Goal: Task Accomplishment & Management: Use online tool/utility

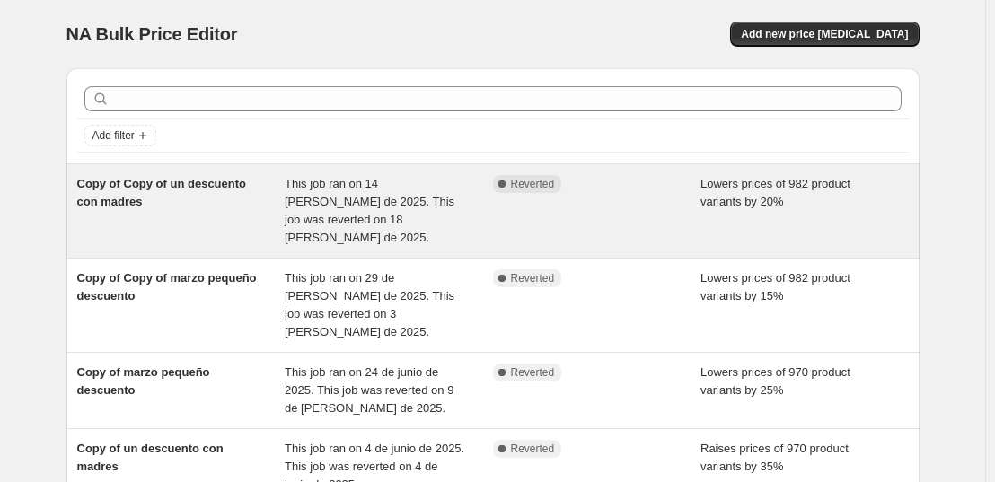
click at [135, 178] on span "Copy of Copy of un descuento con madres" at bounding box center [162, 192] width 170 height 31
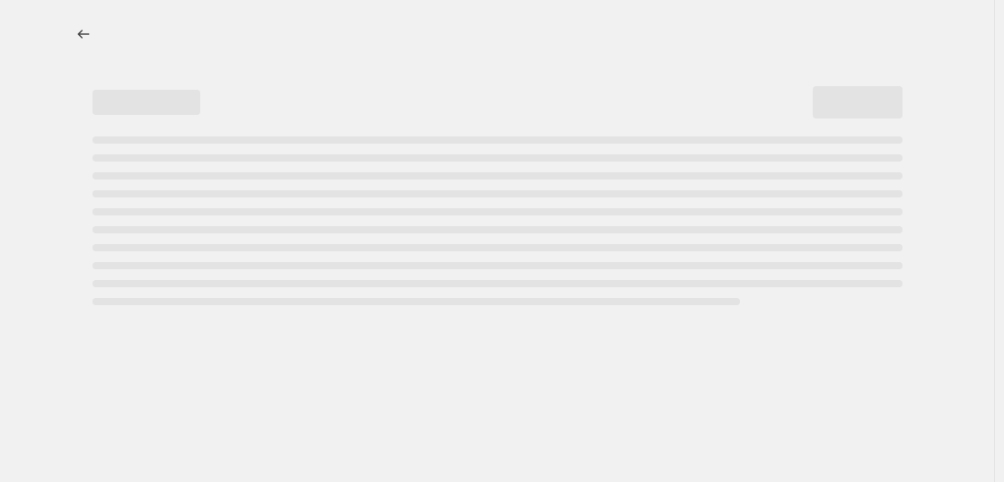
select select "percentage"
select select "collection"
select select "not_equal"
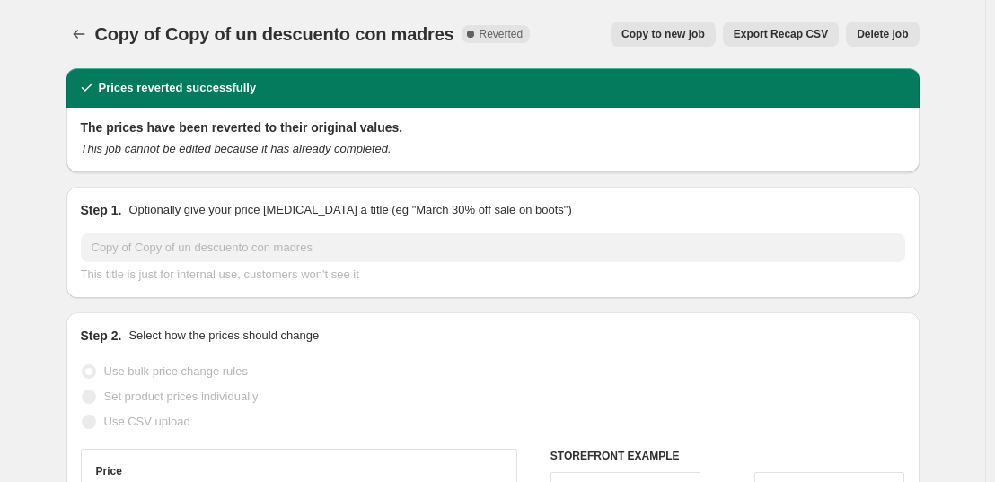
click at [702, 31] on span "Copy to new job" at bounding box center [664, 34] width 84 height 14
select select "percentage"
select select "collection"
select select "not_equal"
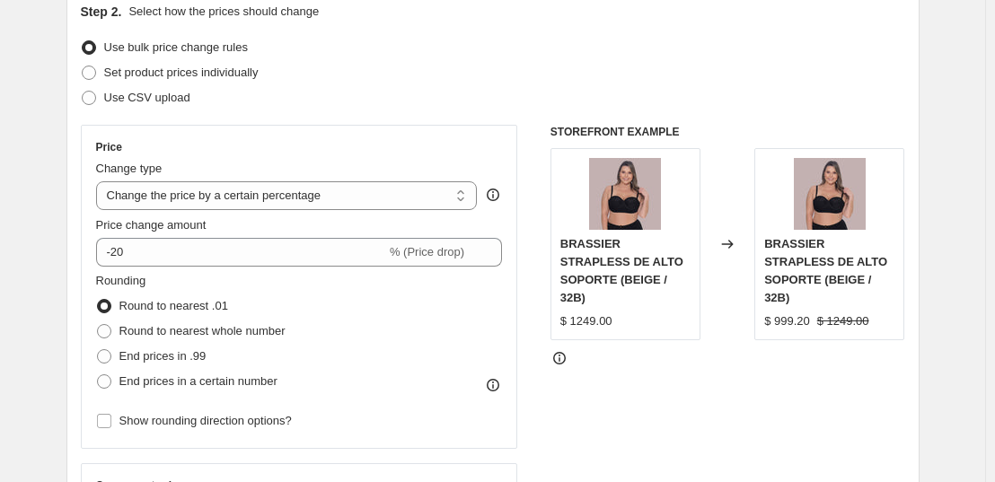
scroll to position [209, 0]
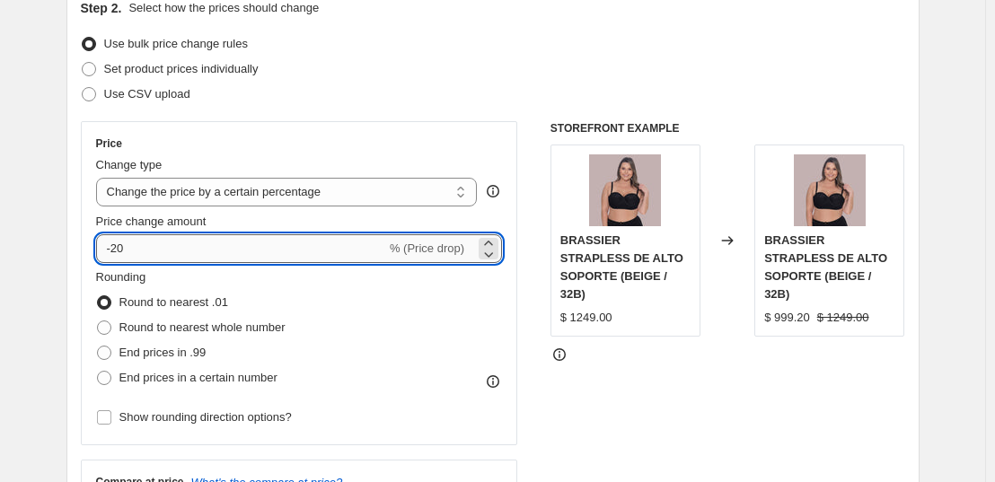
click at [190, 248] on input "-20" at bounding box center [241, 248] width 290 height 29
type input "-2"
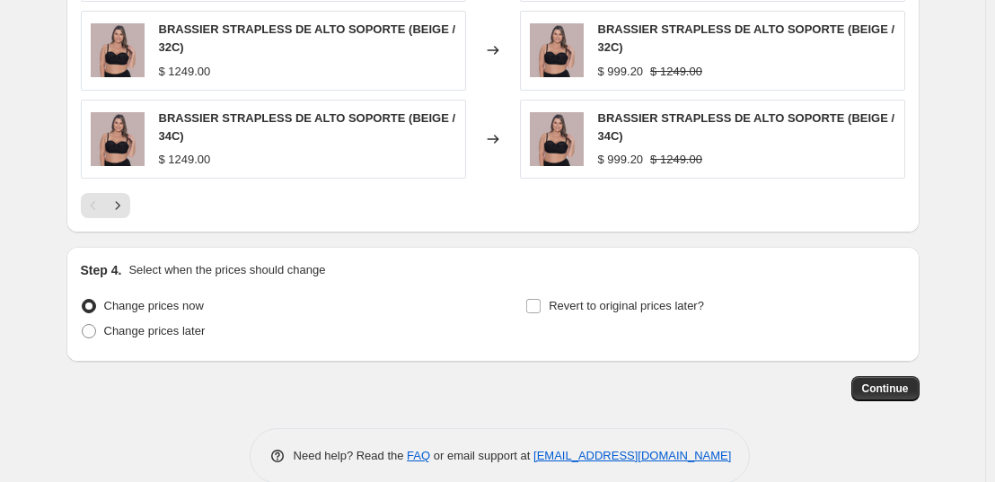
scroll to position [1545, 0]
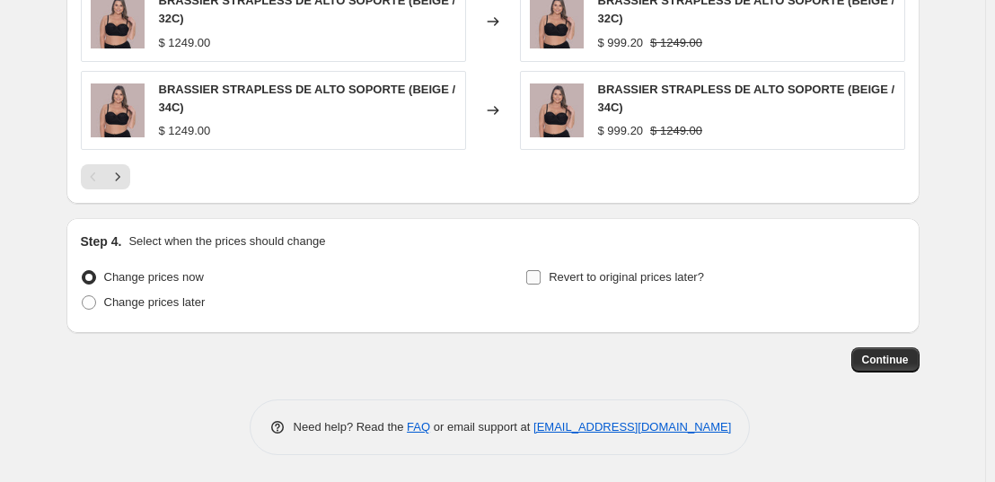
type input "-10"
click at [592, 271] on span "Revert to original prices later?" at bounding box center [626, 276] width 155 height 13
click at [541, 271] on input "Revert to original prices later?" at bounding box center [533, 277] width 14 height 14
checkbox input "true"
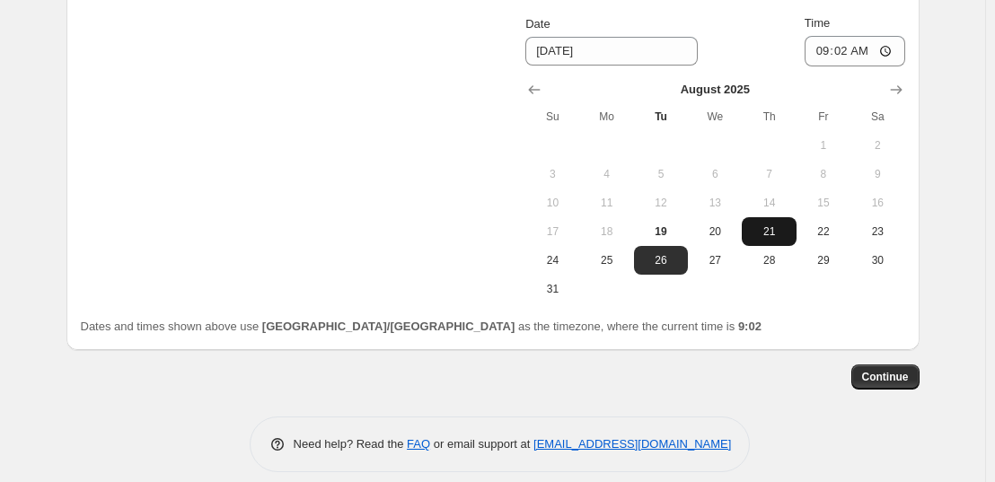
scroll to position [1875, 0]
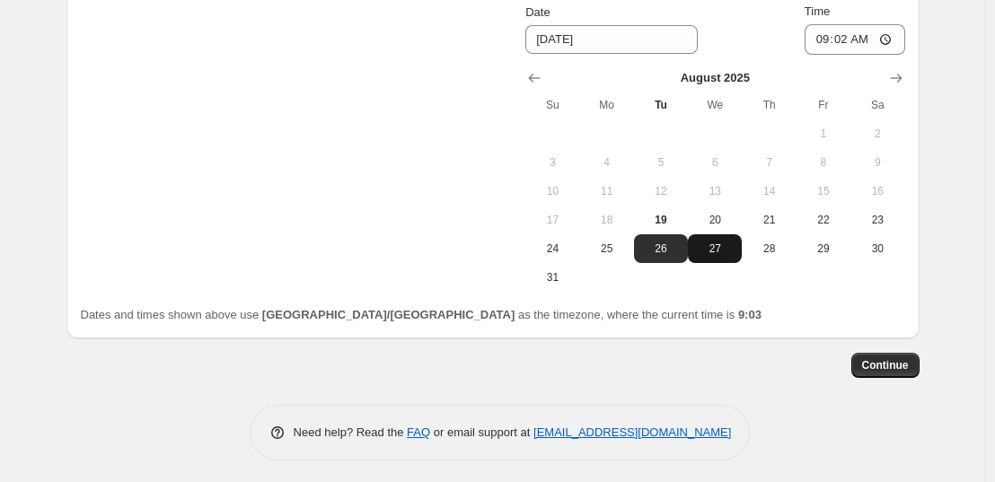
click at [734, 238] on button "27" at bounding box center [715, 248] width 54 height 29
type input "8/27/2025"
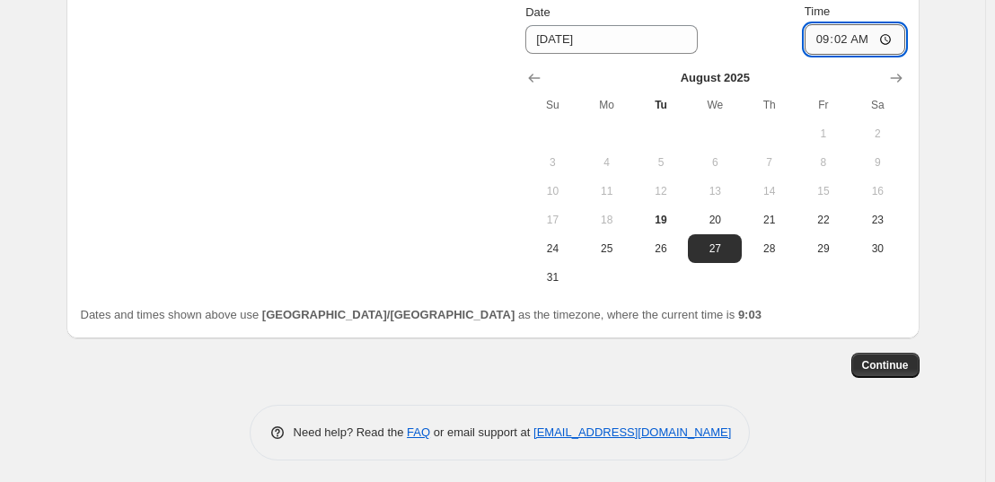
click at [843, 45] on input "09:02" at bounding box center [855, 39] width 101 height 31
type input "23:59"
click at [882, 365] on span "Continue" at bounding box center [885, 365] width 47 height 14
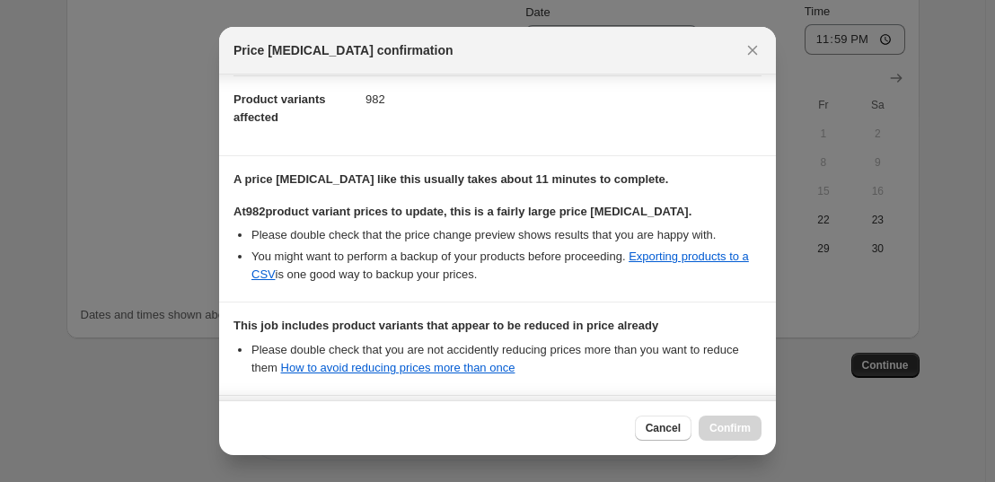
scroll to position [409, 0]
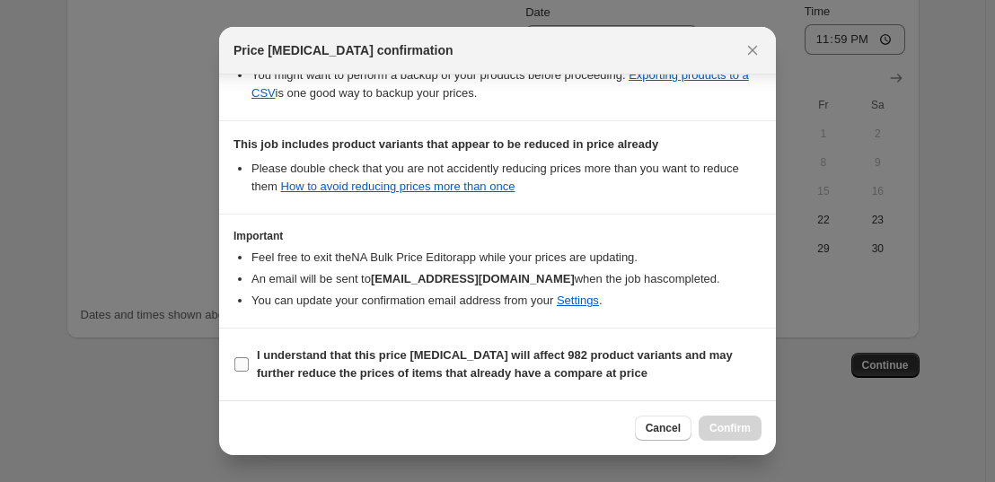
click at [260, 352] on b "I understand that this price change job will affect 982 product variants and ma…" at bounding box center [495, 364] width 476 height 31
click at [249, 358] on input "I understand that this price change job will affect 982 product variants and ma…" at bounding box center [241, 365] width 14 height 14
checkbox input "true"
click at [704, 420] on button "Confirm" at bounding box center [730, 428] width 63 height 25
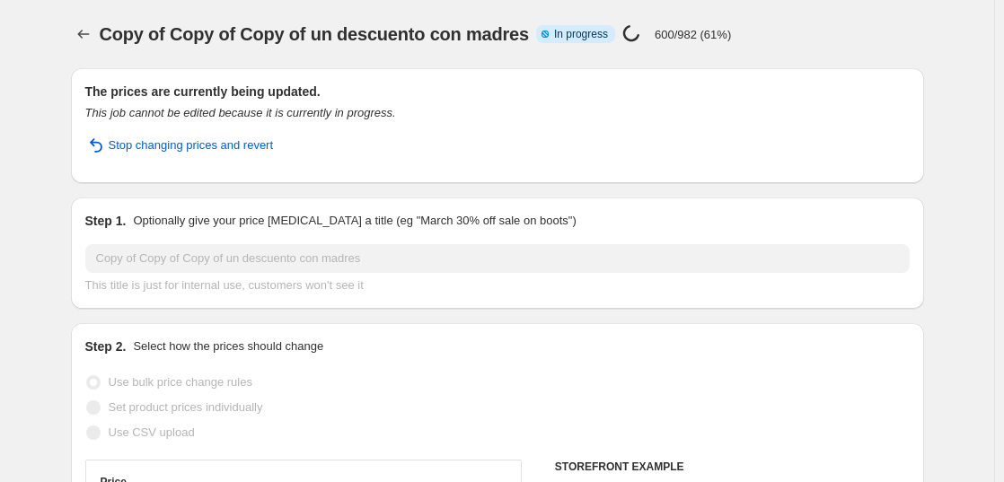
select select "percentage"
select select "collection"
select select "not_equal"
